Goal: Task Accomplishment & Management: Manage account settings

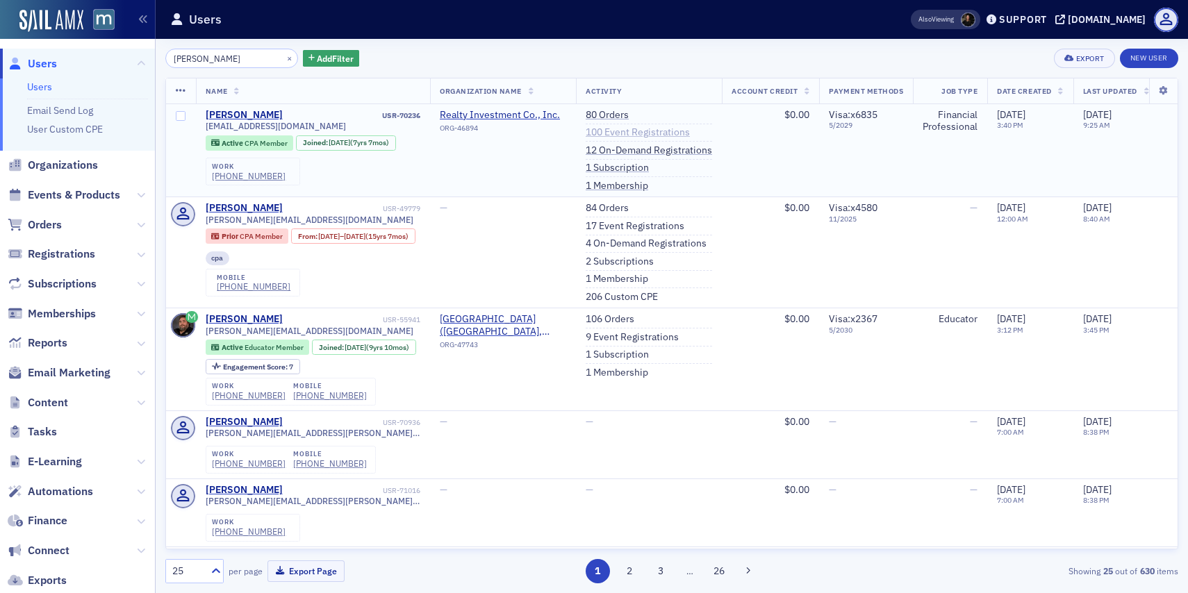
type input "[PERSON_NAME]"
click at [624, 138] on link "100 Event Registrations" at bounding box center [637, 132] width 104 height 13
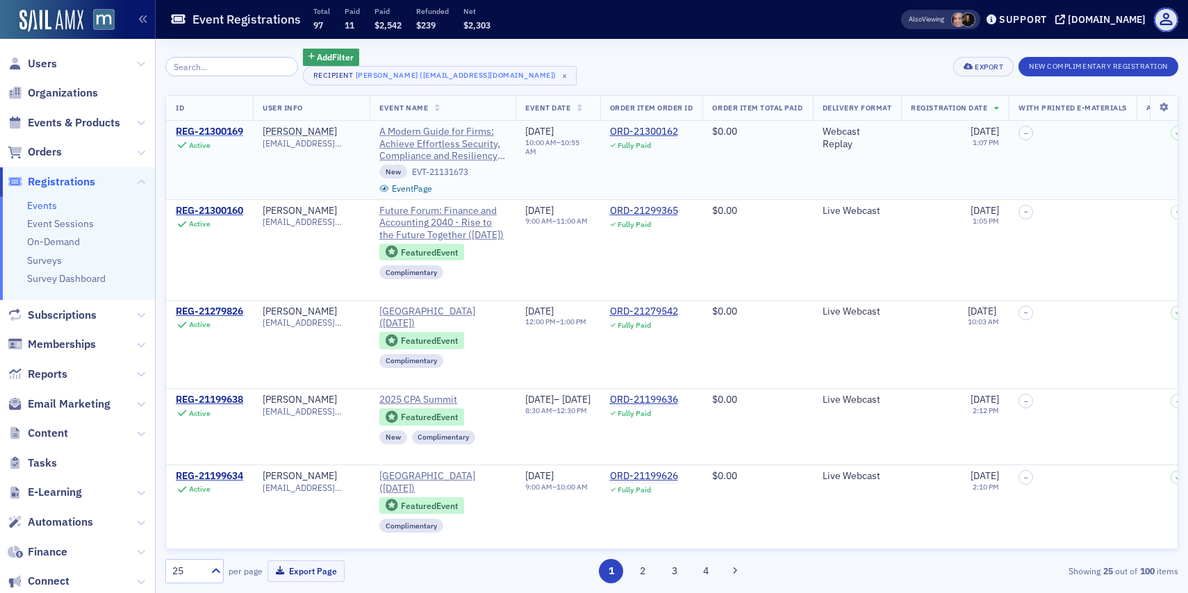
click at [222, 128] on div "REG-21300169" at bounding box center [209, 132] width 67 height 13
click at [221, 134] on div "REG-21300169" at bounding box center [209, 132] width 67 height 13
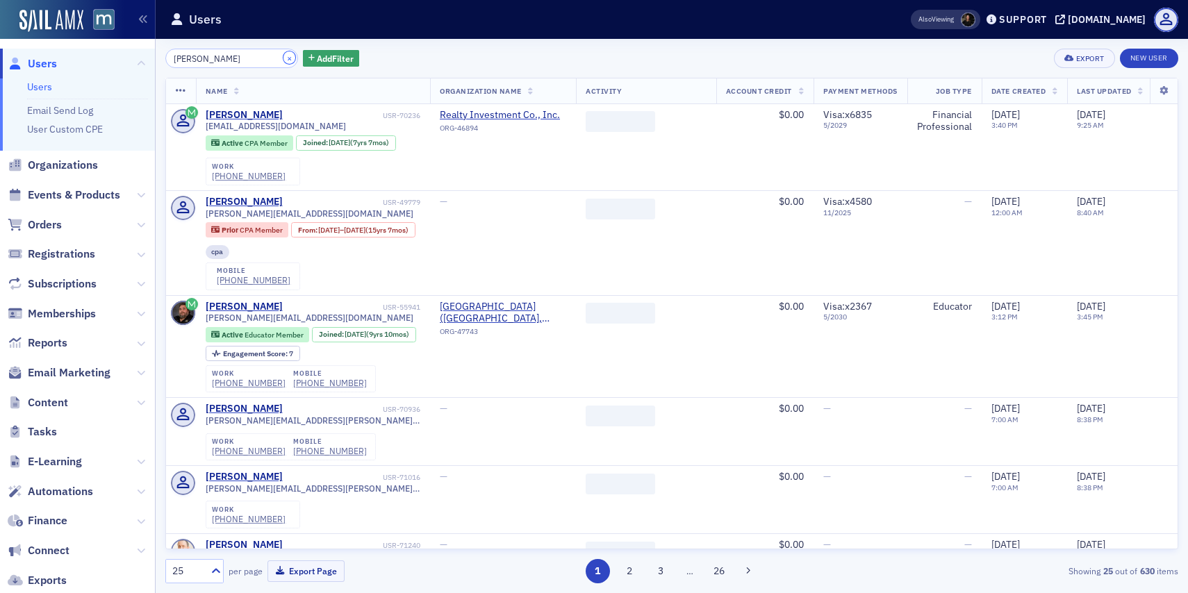
click at [283, 54] on button "×" at bounding box center [289, 57] width 13 height 13
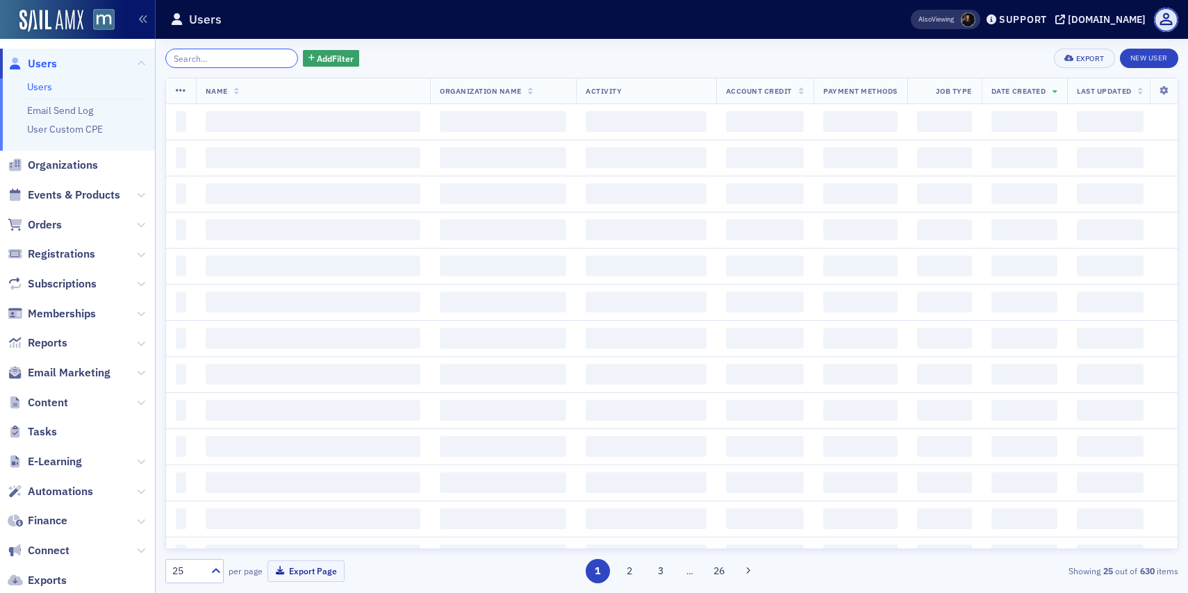
click at [260, 63] on input "search" at bounding box center [231, 58] width 133 height 19
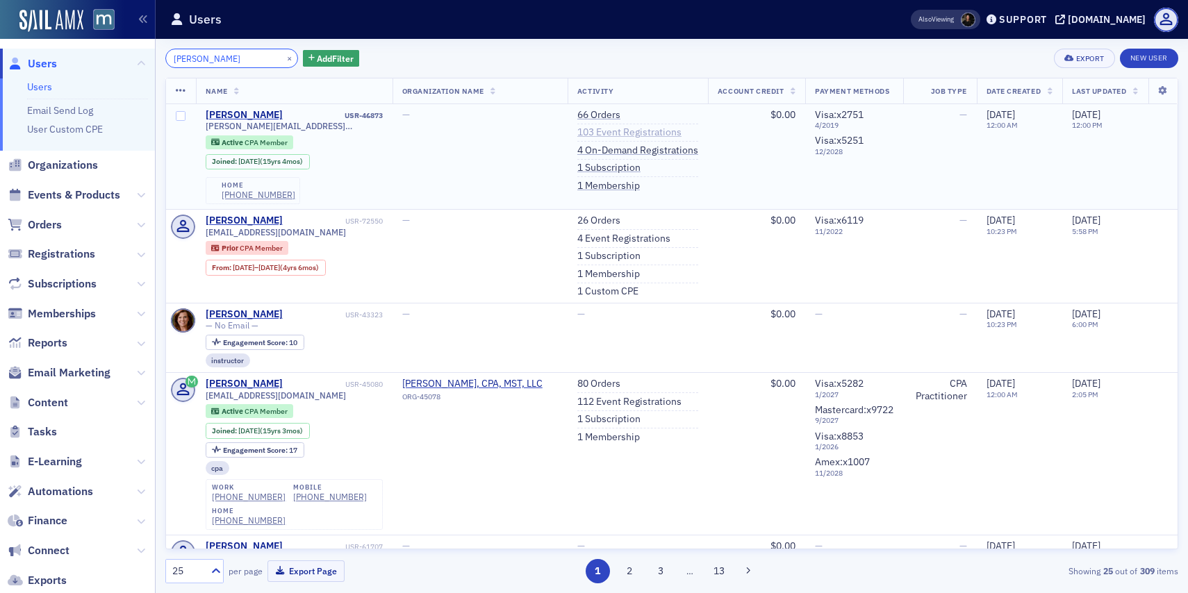
type input "Jennifer Strine"
click at [617, 128] on link "103 Event Registrations" at bounding box center [629, 132] width 104 height 13
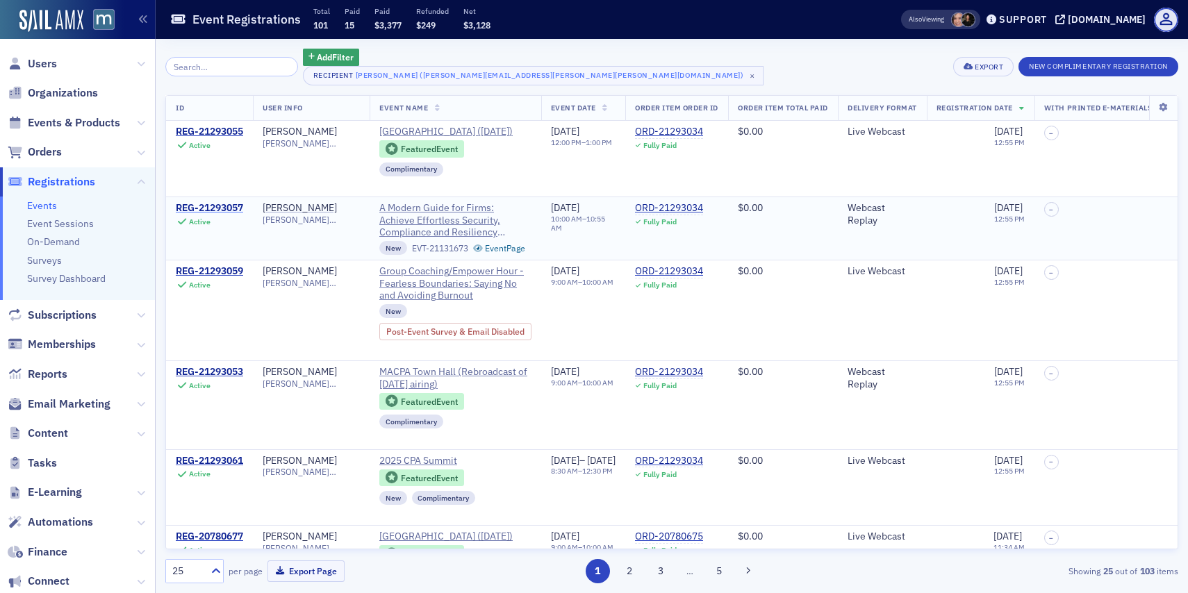
click at [240, 215] on div "REG-21293057" at bounding box center [209, 208] width 67 height 13
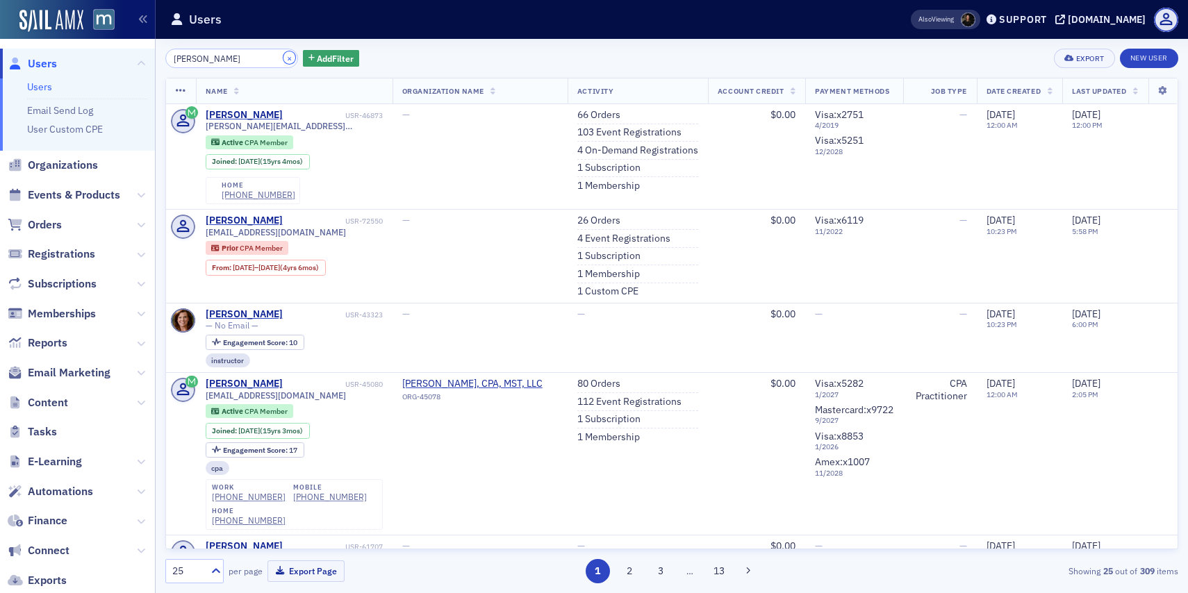
click at [283, 58] on button "×" at bounding box center [289, 57] width 13 height 13
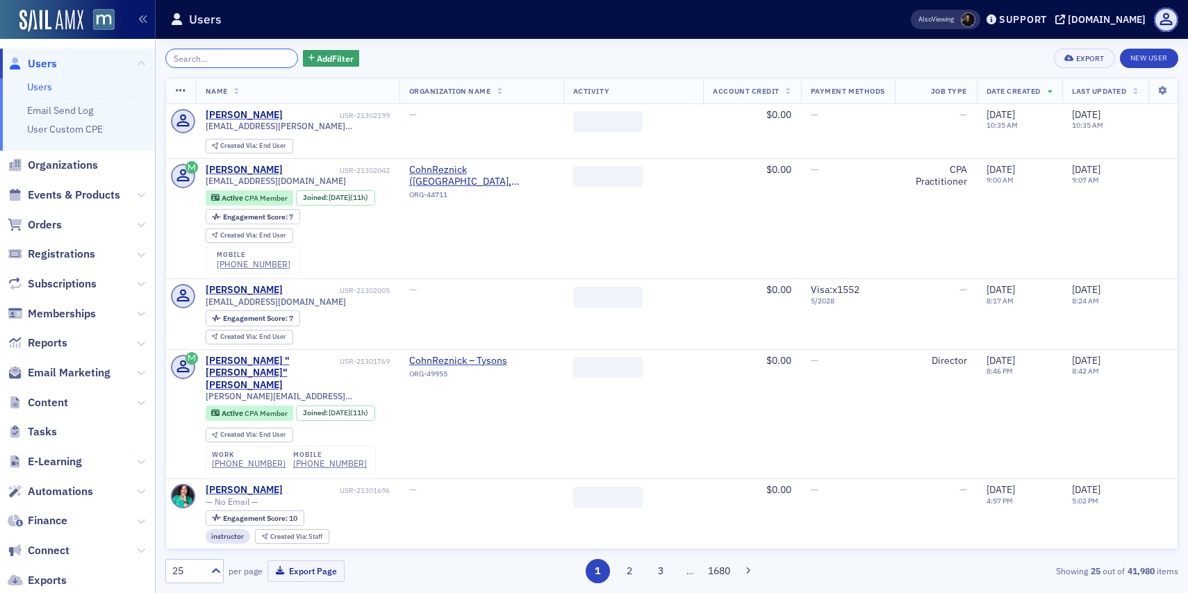
click at [247, 62] on input "search" at bounding box center [231, 58] width 133 height 19
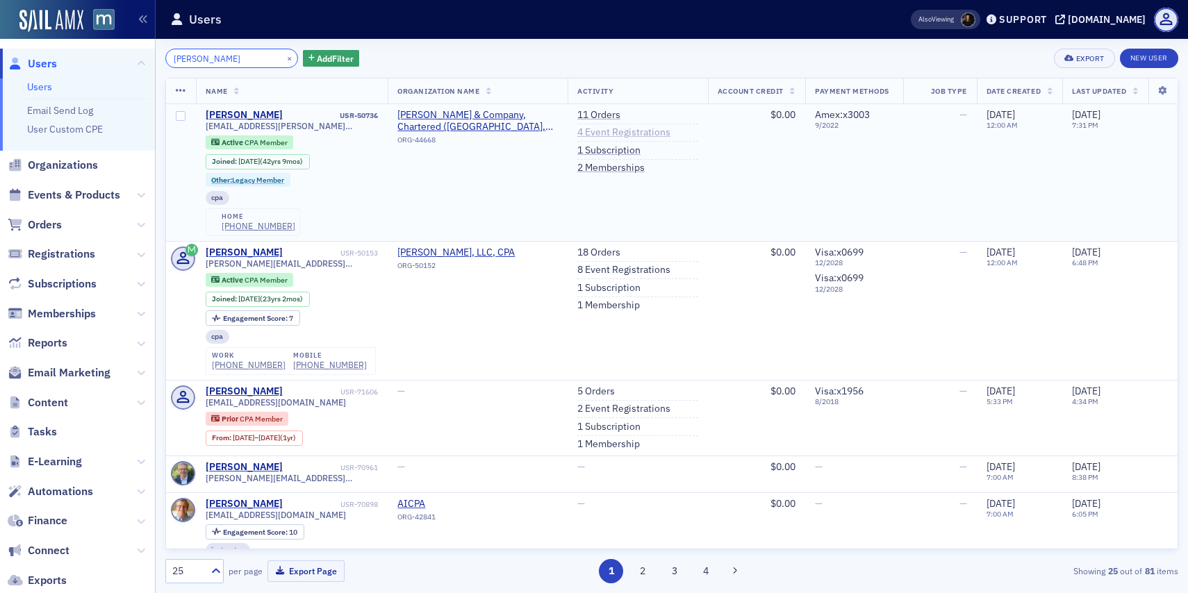
type input "Bruce Pollekoff"
click at [619, 134] on link "4 Event Registrations" at bounding box center [623, 132] width 93 height 13
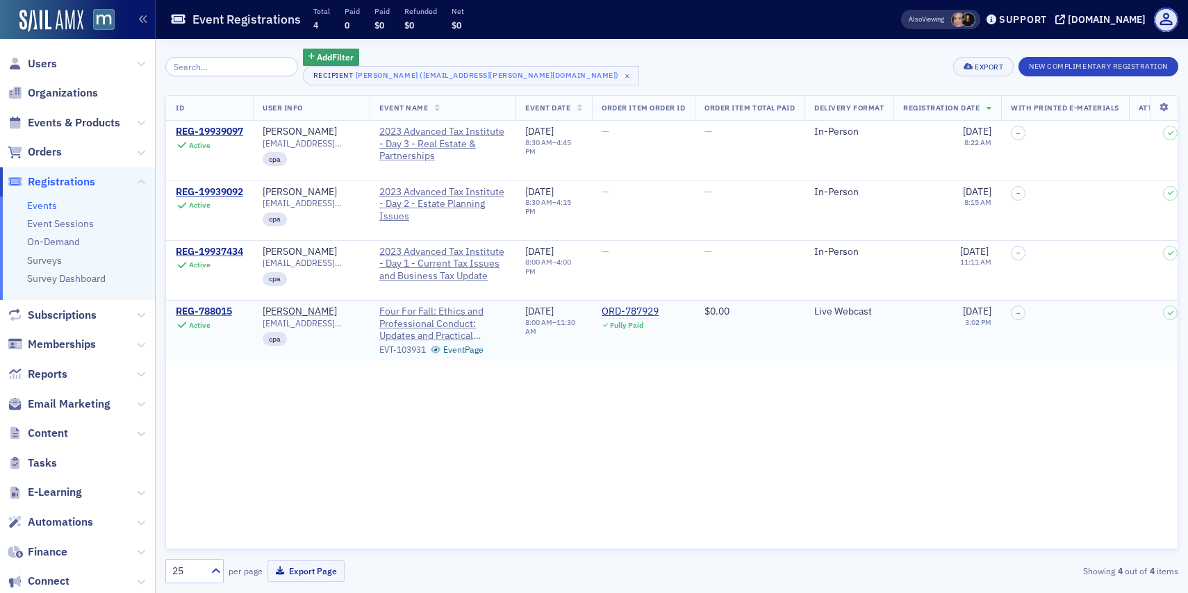
click at [223, 313] on div "REG-788015" at bounding box center [204, 312] width 56 height 13
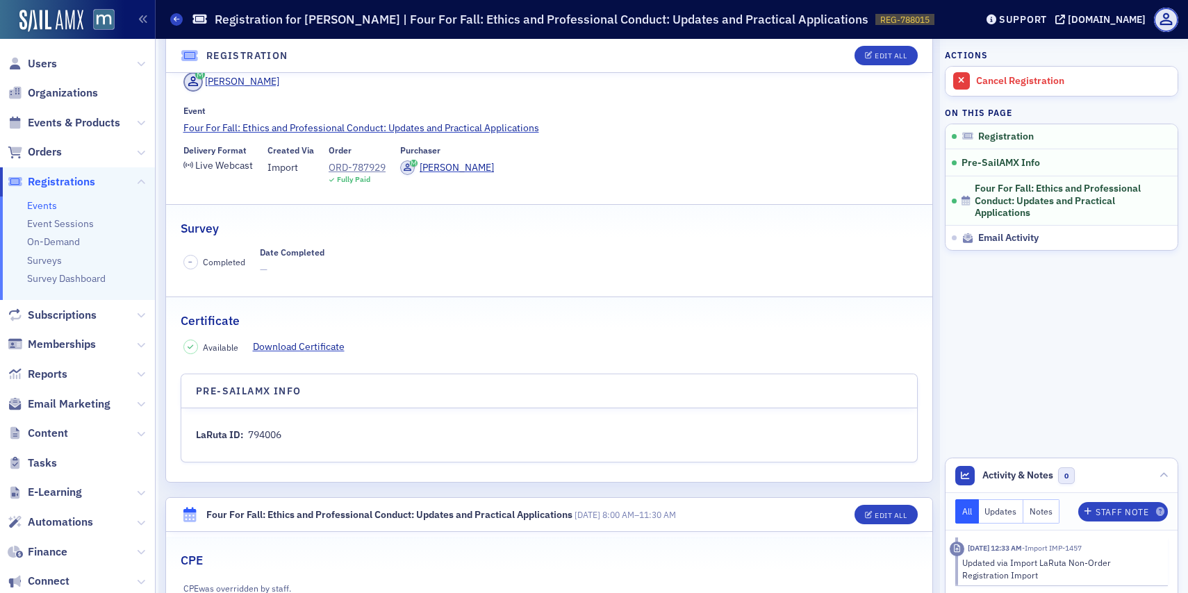
scroll to position [103, 0]
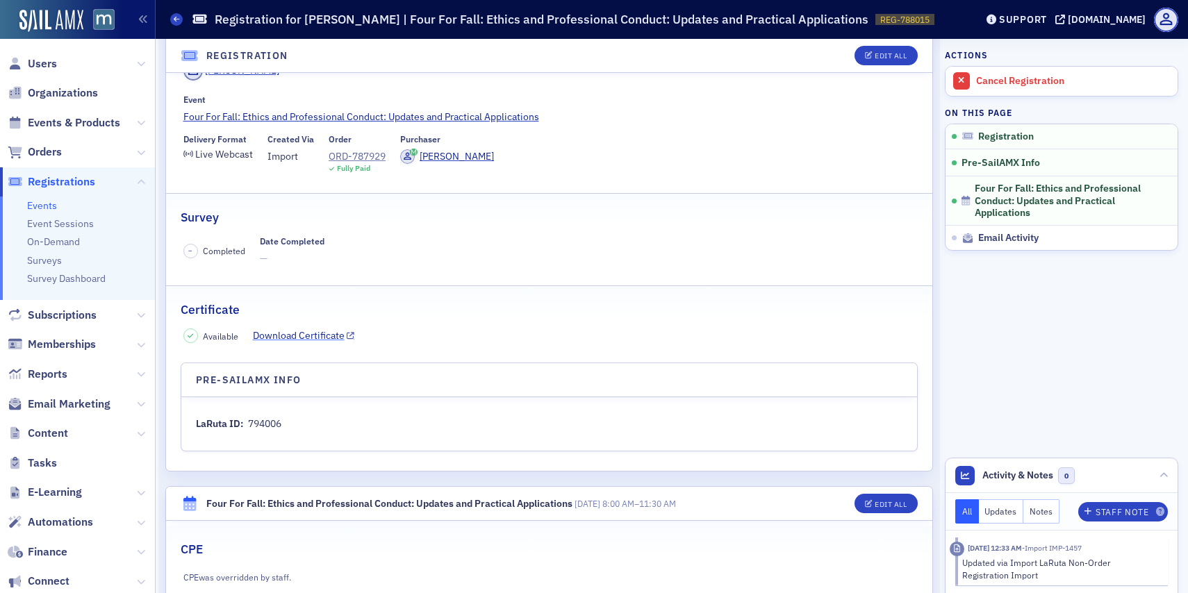
click at [266, 338] on link "Download Certificate" at bounding box center [304, 336] width 102 height 15
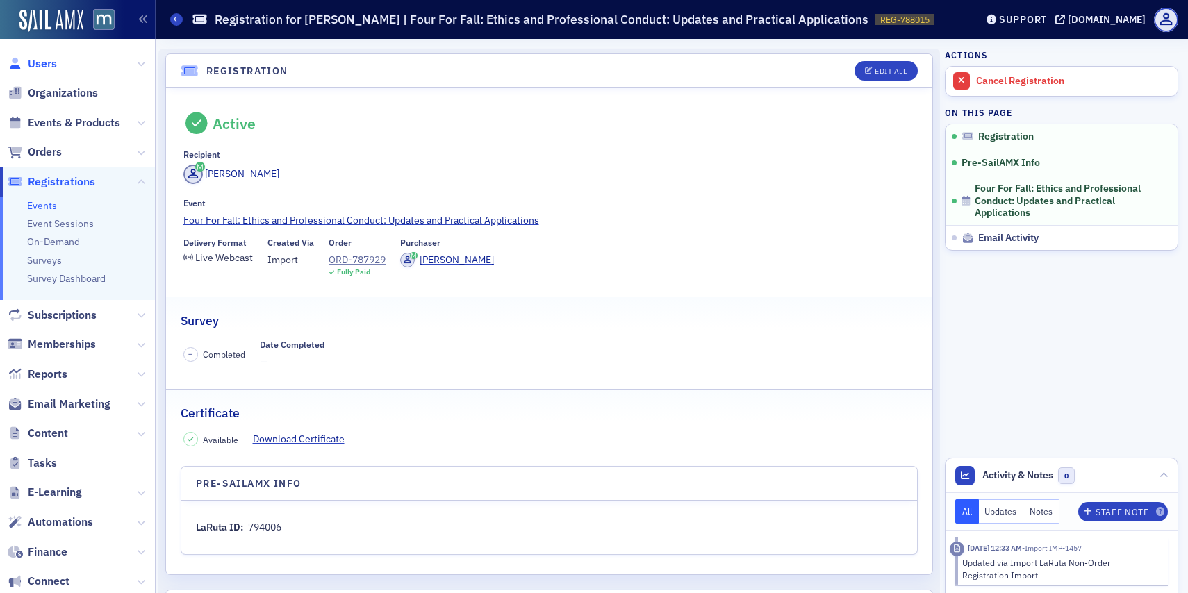
click at [47, 61] on span "Users" at bounding box center [42, 63] width 29 height 15
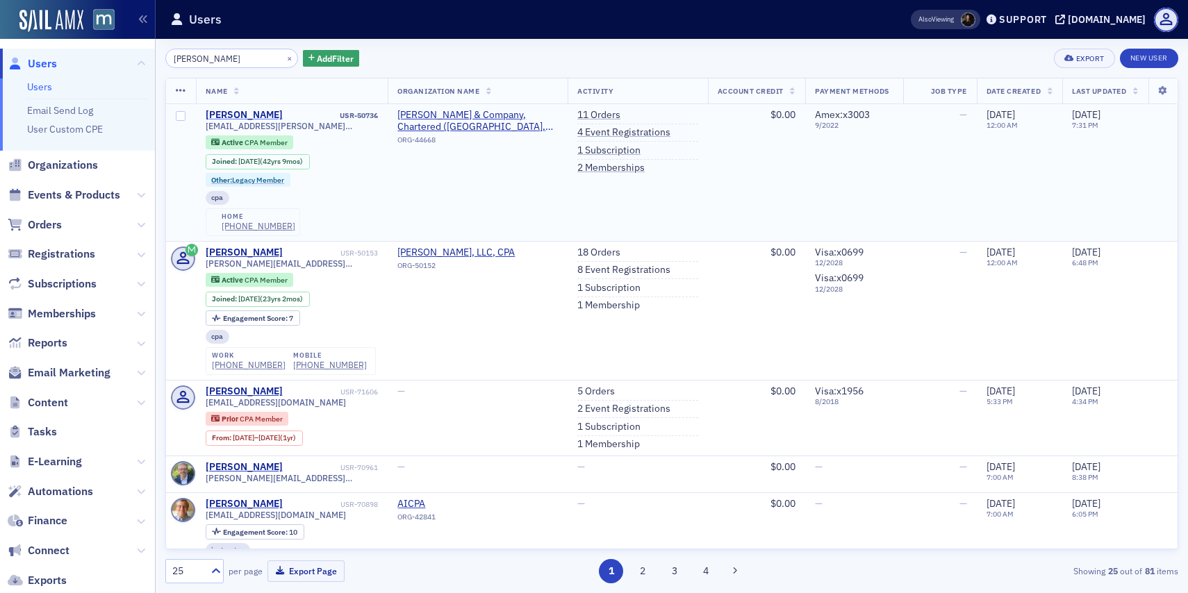
click at [252, 113] on div "Bruce Pollekoff" at bounding box center [244, 115] width 77 height 13
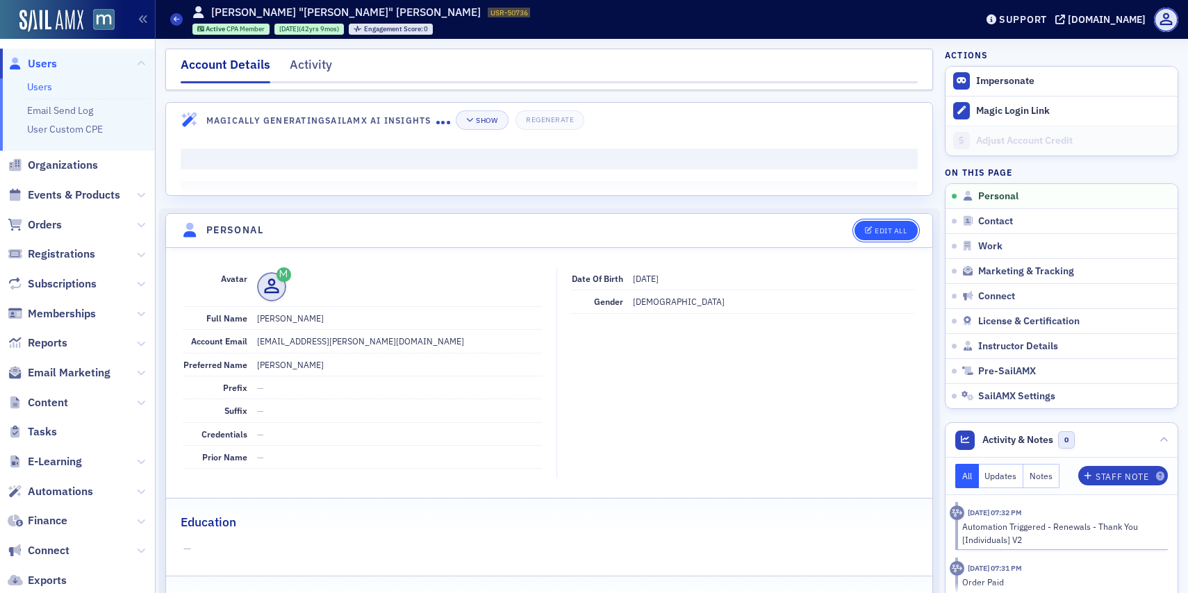
click at [892, 231] on div "Edit All" at bounding box center [890, 231] width 32 height 8
select select "US"
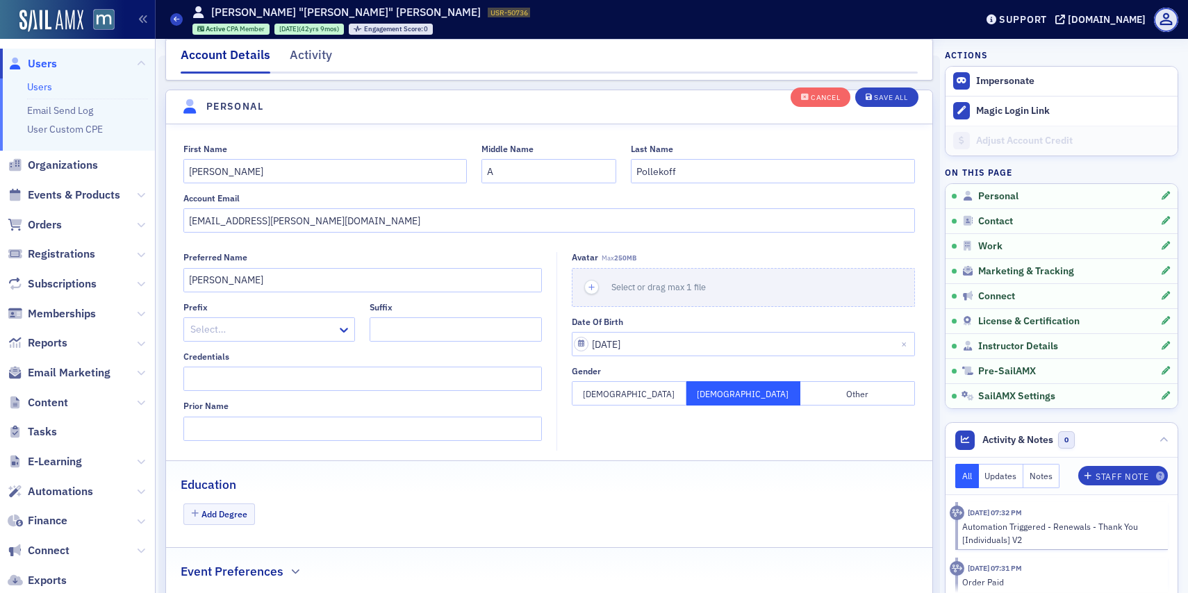
scroll to position [162, 0]
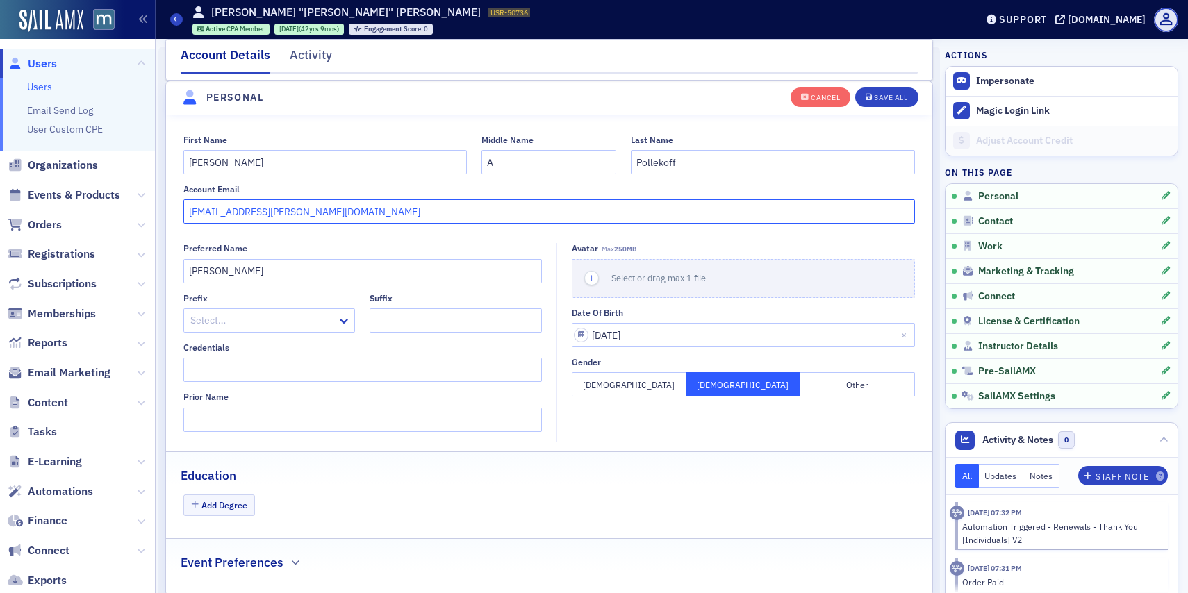
click at [397, 213] on input "bpollekoff@rubino.com" at bounding box center [549, 211] width 732 height 24
type input "bpollekoff@gmail.com"
click at [899, 94] on div "Save All" at bounding box center [890, 98] width 33 height 8
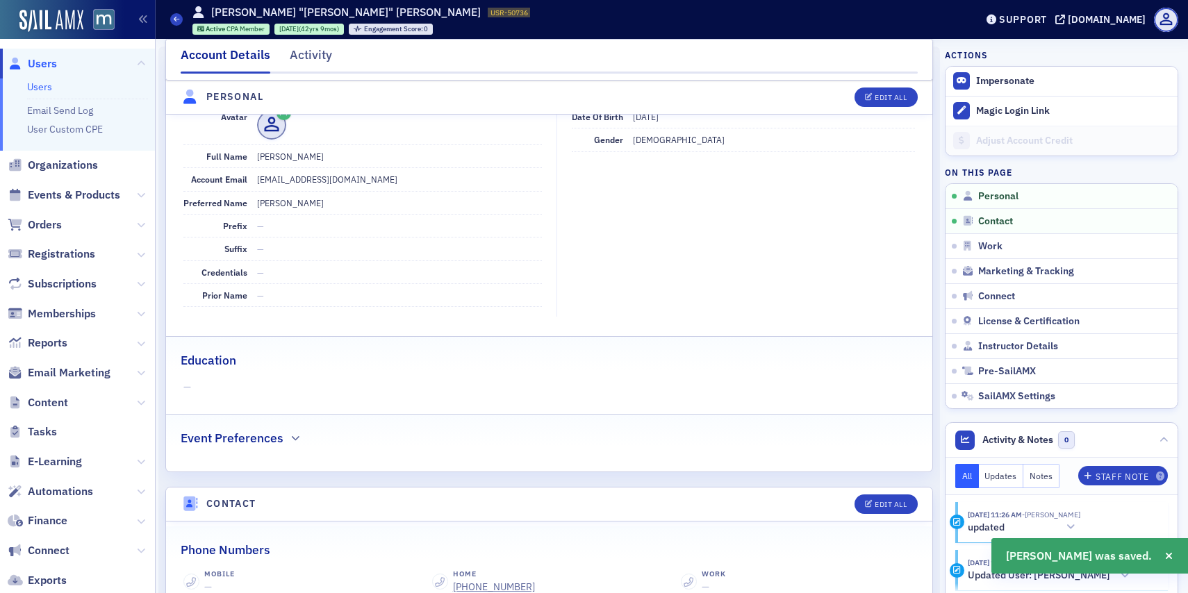
click at [51, 58] on span "Users" at bounding box center [42, 63] width 29 height 15
